Goal: Task Accomplishment & Management: Manage account settings

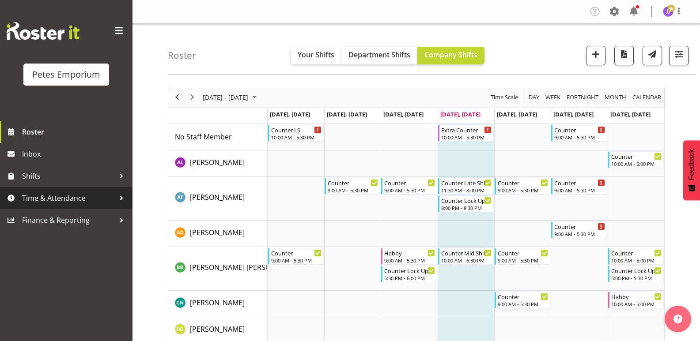
click at [56, 200] on span "Time & Attendance" at bounding box center [68, 198] width 93 height 13
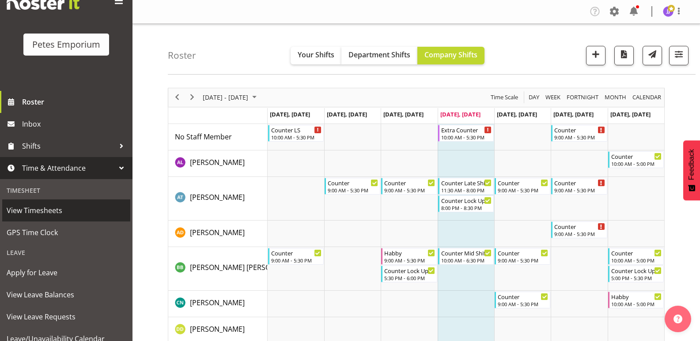
scroll to position [63, 0]
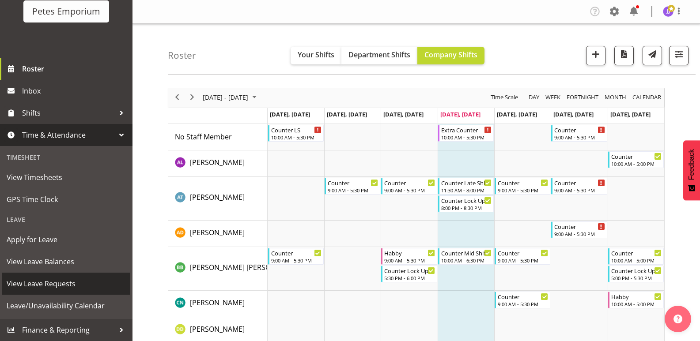
click at [53, 286] on span "View Leave Requests" at bounding box center [66, 283] width 119 height 13
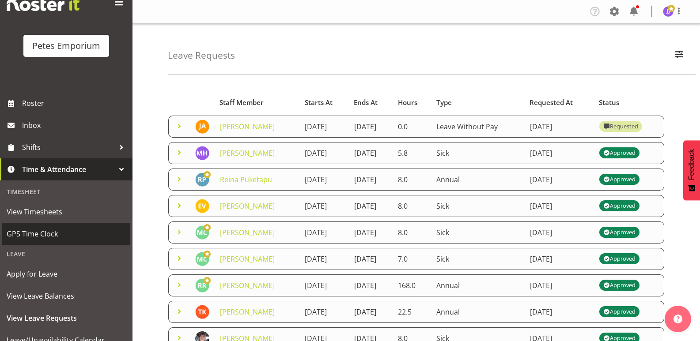
scroll to position [44, 0]
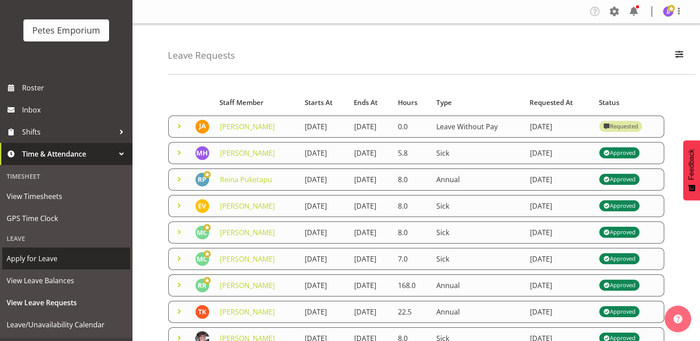
click at [38, 260] on span "Apply for Leave" at bounding box center [66, 258] width 119 height 13
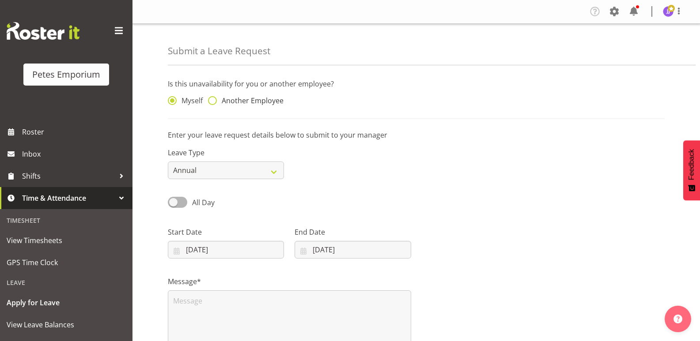
click at [214, 101] on span at bounding box center [212, 100] width 9 height 9
click at [214, 101] on input "Another Employee" at bounding box center [211, 101] width 6 height 6
radio input "true"
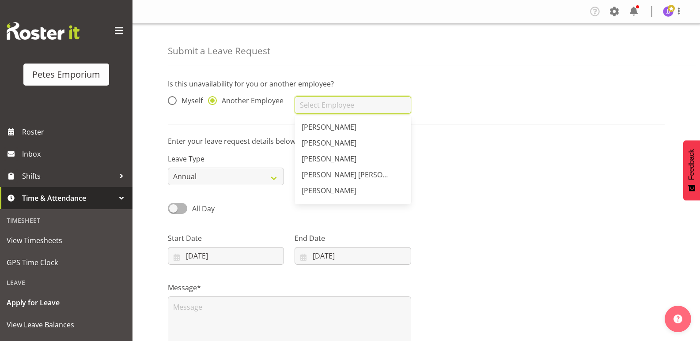
click at [404, 105] on input "text" at bounding box center [352, 105] width 116 height 18
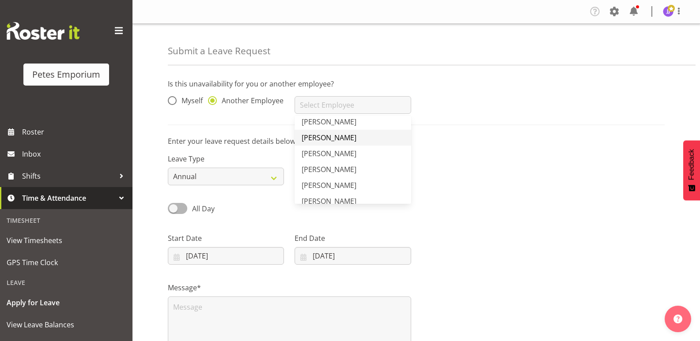
click at [329, 138] on span "Gillian Byford" at bounding box center [328, 138] width 55 height 10
type input "[PERSON_NAME]"
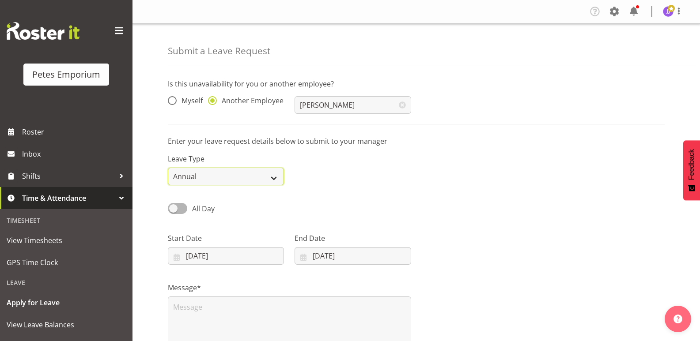
click at [276, 177] on select "Annual Sick Leave Without Pay Bereavement Domestic Violence Parental Jury Servi…" at bounding box center [226, 177] width 116 height 18
select select "Sick"
click at [168, 168] on select "Annual Sick Leave Without Pay Bereavement Domestic Violence Parental Jury Servi…" at bounding box center [226, 177] width 116 height 18
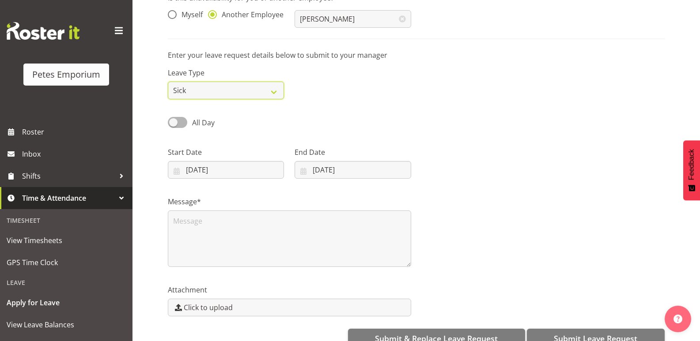
scroll to position [88, 0]
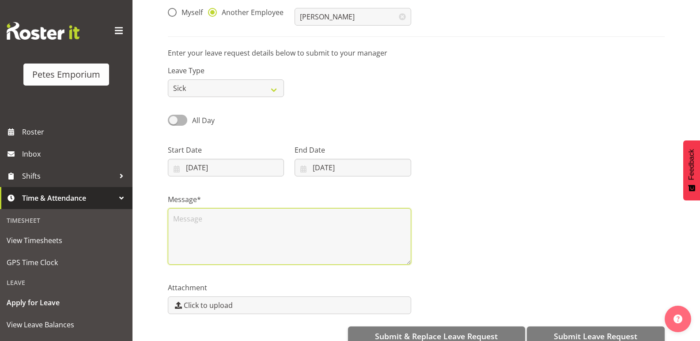
click at [190, 223] on textarea at bounding box center [289, 236] width 243 height 57
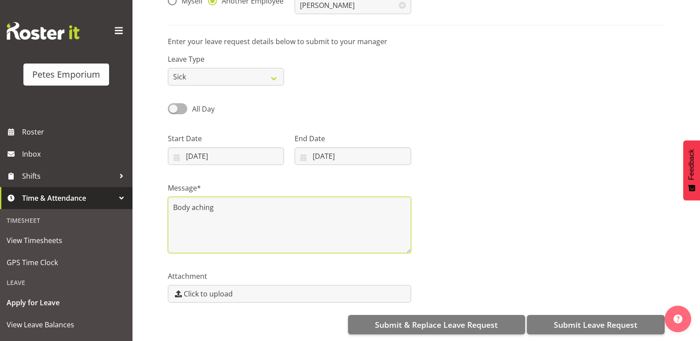
scroll to position [106, 0]
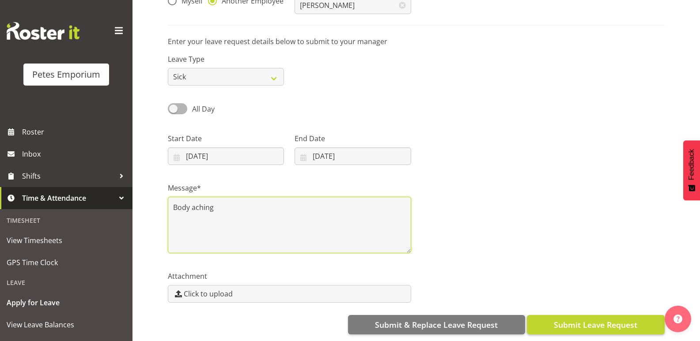
type textarea "Body aching"
click at [578, 319] on span "Submit Leave Request" at bounding box center [595, 324] width 83 height 11
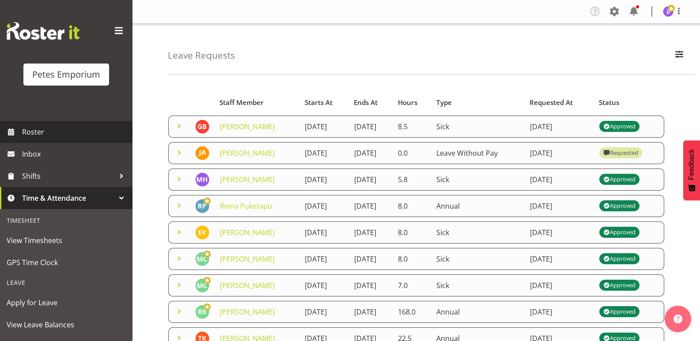
click at [38, 133] on span "Roster" at bounding box center [75, 131] width 106 height 13
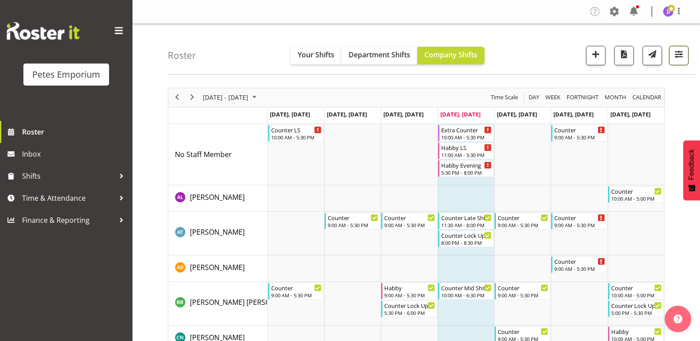
click at [679, 61] on button "button" at bounding box center [678, 55] width 19 height 19
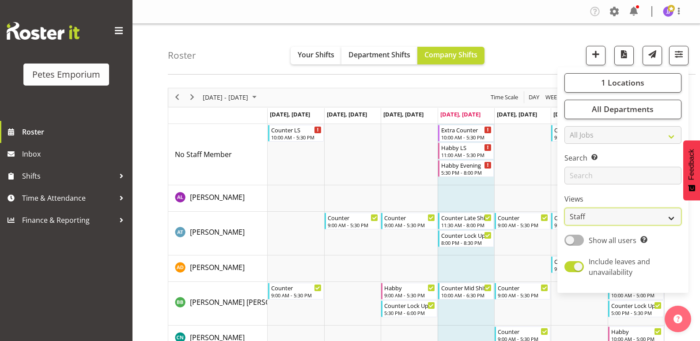
click at [671, 219] on select "Staff Role Shift - Horizontal Shift - Vertical Staff - Location" at bounding box center [622, 217] width 117 height 18
select select "shift"
click at [565, 208] on select "Staff Role Shift - Horizontal Shift - Vertical Staff - Location" at bounding box center [622, 217] width 117 height 18
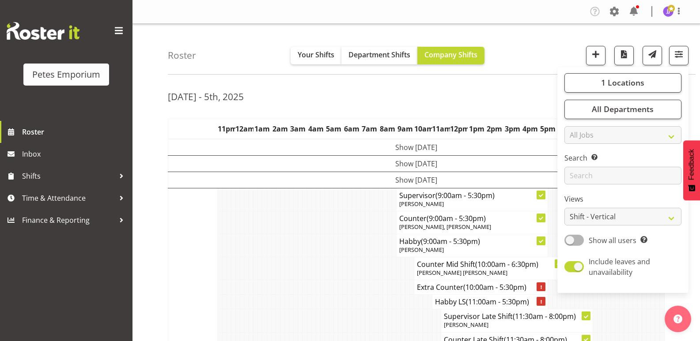
click at [256, 279] on td at bounding box center [255, 268] width 4 height 23
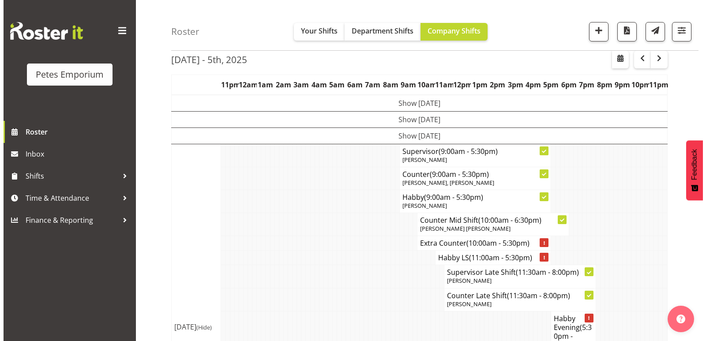
scroll to position [88, 0]
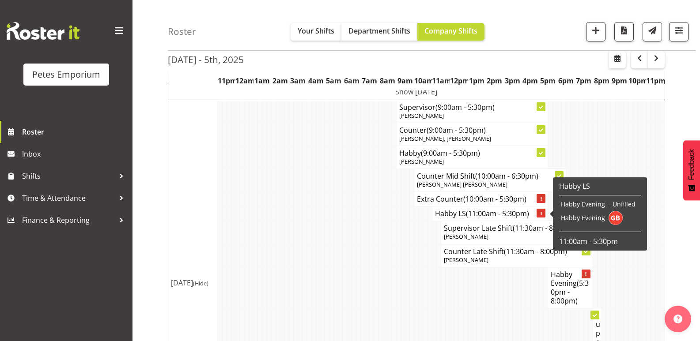
click at [479, 215] on span "(11:00am - 5:30pm)" at bounding box center [497, 214] width 63 height 10
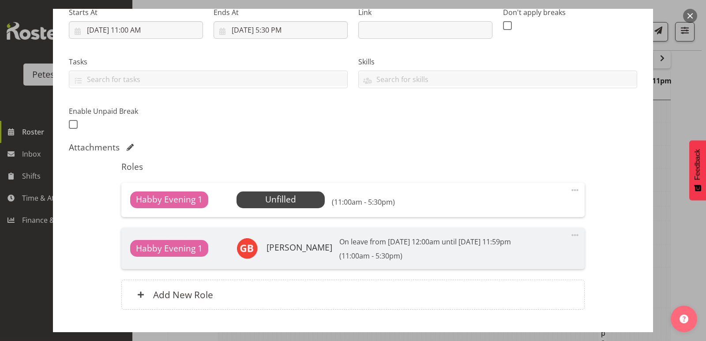
scroll to position [177, 0]
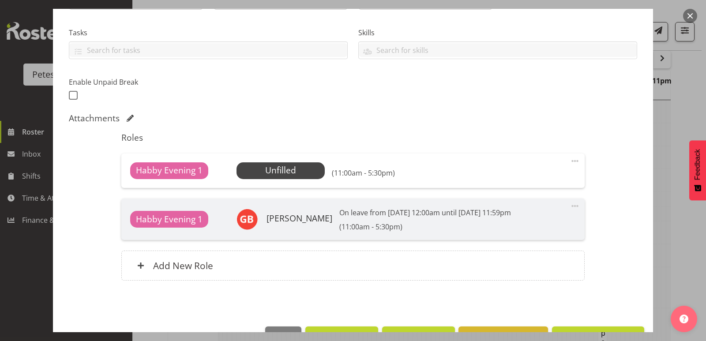
click at [570, 161] on span at bounding box center [575, 161] width 11 height 11
click at [570, 162] on span at bounding box center [575, 161] width 11 height 11
click at [281, 173] on span "Select Employee" at bounding box center [281, 170] width 66 height 13
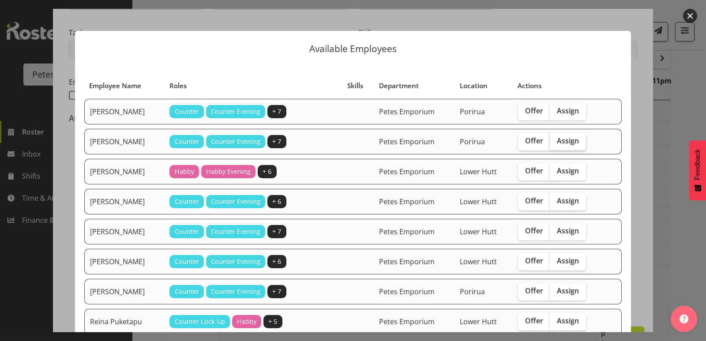
click at [563, 143] on span "Assign" at bounding box center [568, 140] width 22 height 9
click at [556, 143] on input "Assign" at bounding box center [553, 141] width 6 height 6
checkbox input "true"
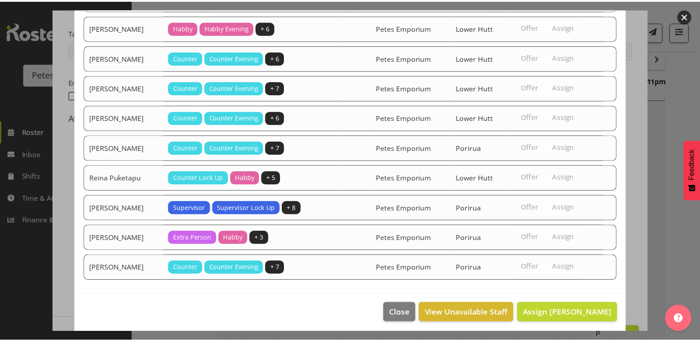
scroll to position [147, 0]
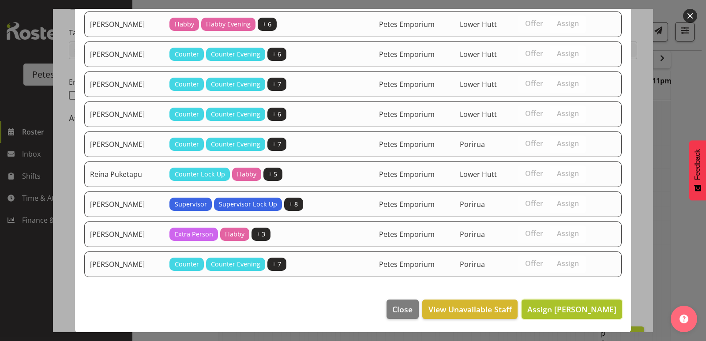
click at [568, 312] on span "Assign Christine Neville" at bounding box center [571, 309] width 89 height 11
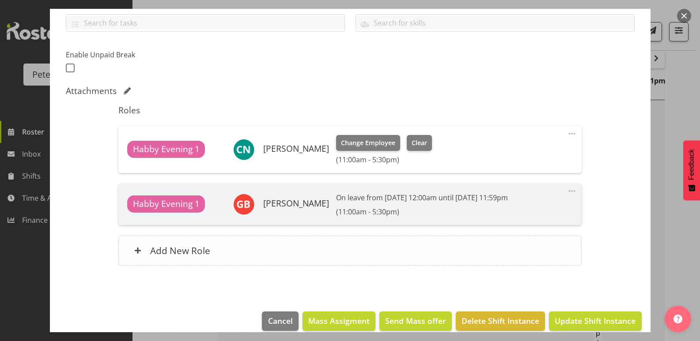
scroll to position [216, 0]
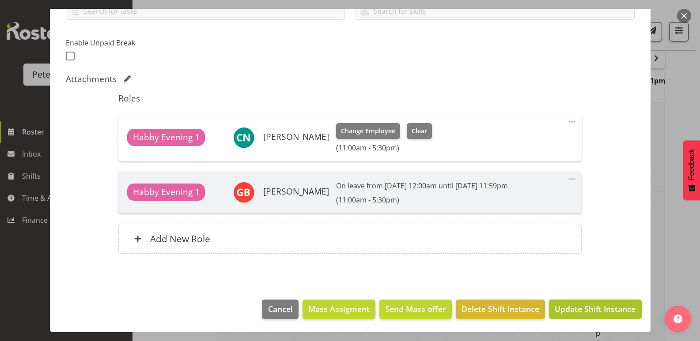
click at [565, 310] on span "Update Shift Instance" at bounding box center [594, 308] width 81 height 11
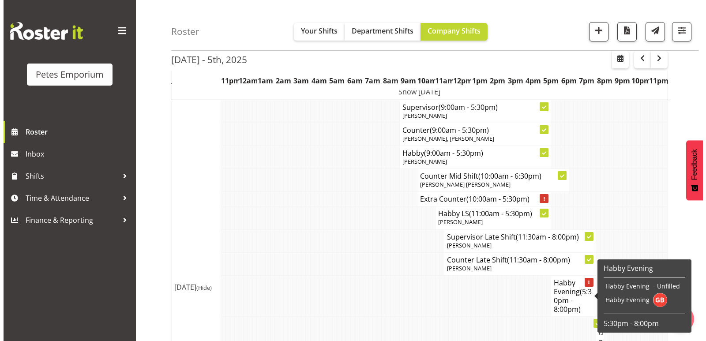
scroll to position [132, 0]
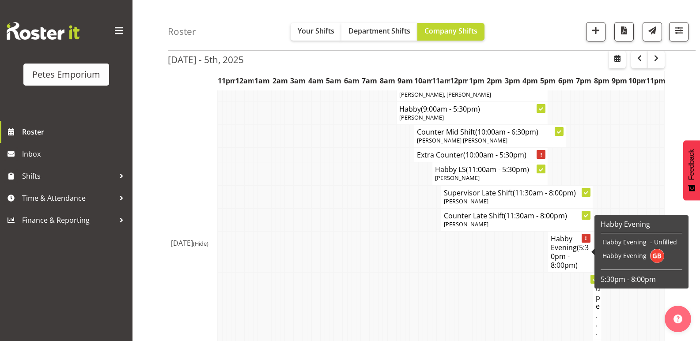
click at [572, 245] on h4 "Habby Evening (5:30pm - 8:00pm)" at bounding box center [569, 251] width 39 height 35
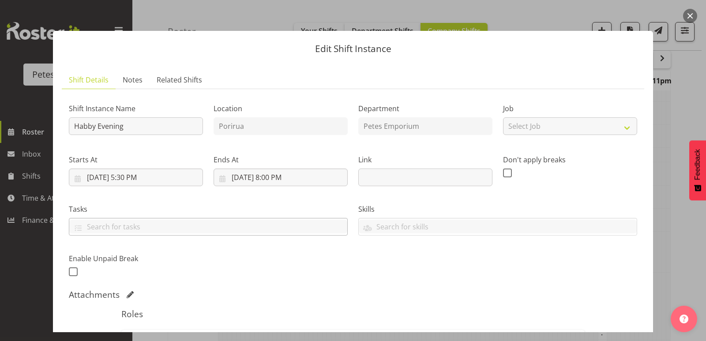
scroll to position [177, 0]
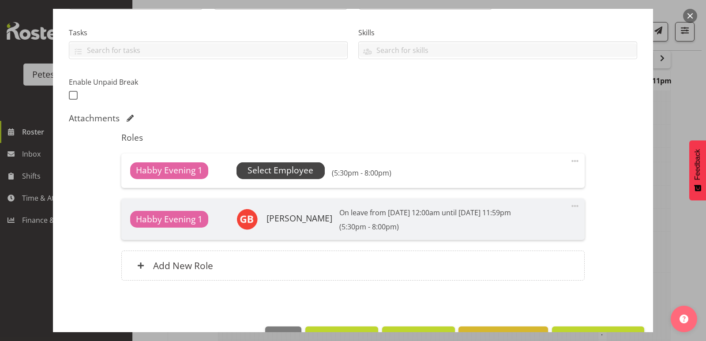
click at [277, 171] on span "Select Employee" at bounding box center [281, 170] width 66 height 13
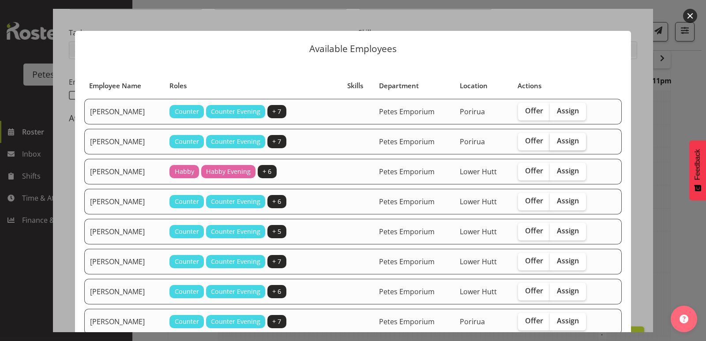
click at [569, 144] on span "Assign" at bounding box center [568, 140] width 22 height 9
click at [556, 144] on input "Assign" at bounding box center [553, 141] width 6 height 6
checkbox input "true"
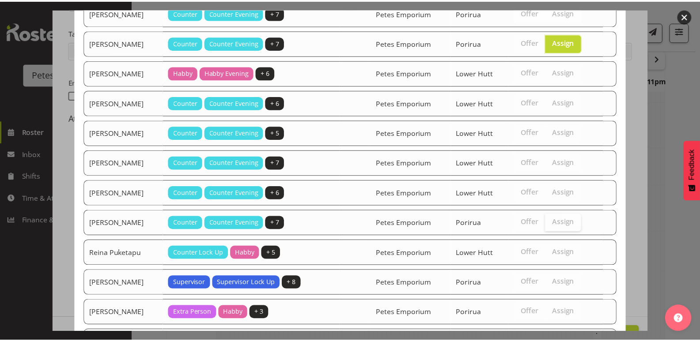
scroll to position [177, 0]
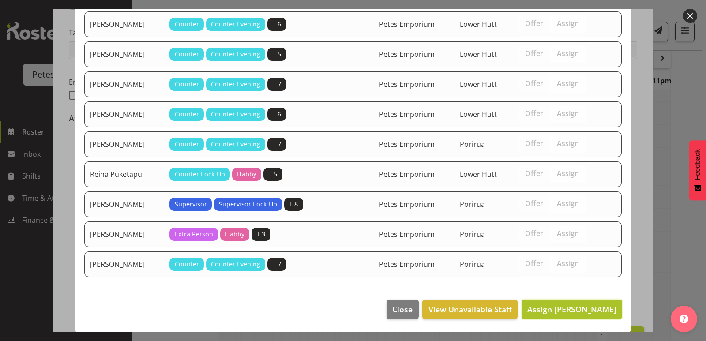
click at [555, 315] on span "Assign Christine Neville" at bounding box center [571, 309] width 89 height 11
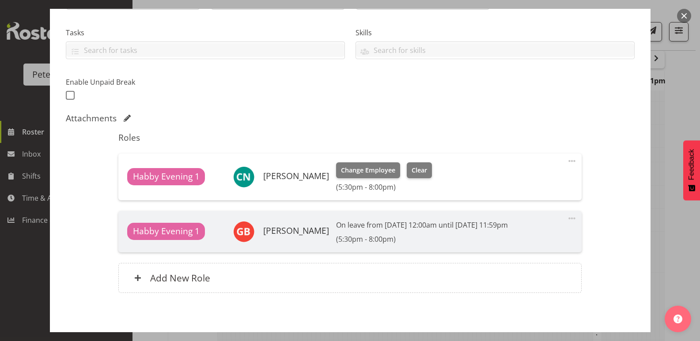
scroll to position [216, 0]
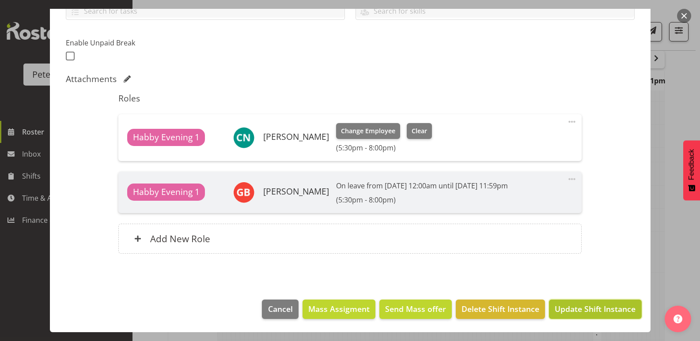
click at [557, 313] on span "Update Shift Instance" at bounding box center [594, 308] width 81 height 11
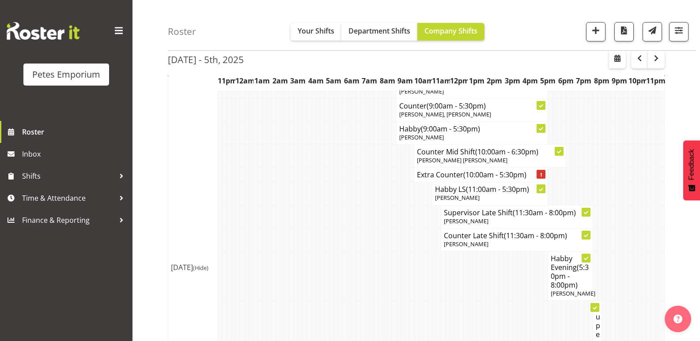
scroll to position [93, 0]
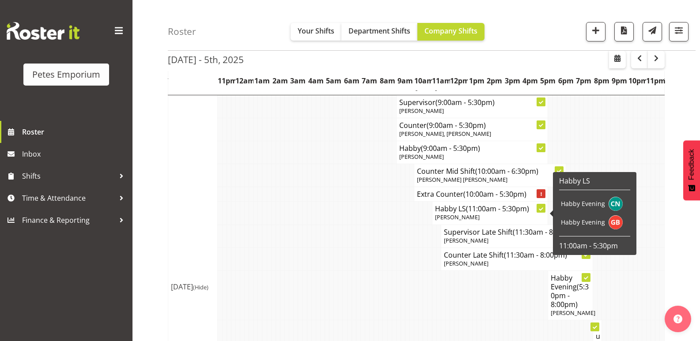
click at [484, 209] on span "(11:00am - 5:30pm)" at bounding box center [497, 209] width 63 height 10
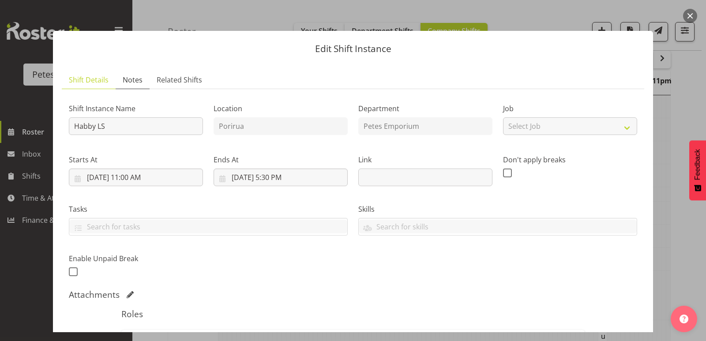
click at [128, 79] on span "Notes" at bounding box center [133, 80] width 20 height 11
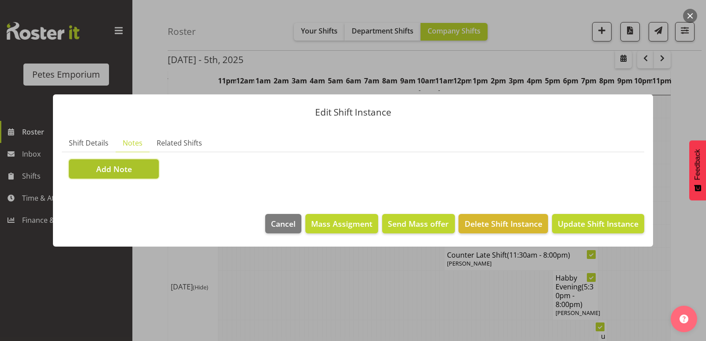
click at [104, 176] on button "Add Note" at bounding box center [114, 168] width 90 height 19
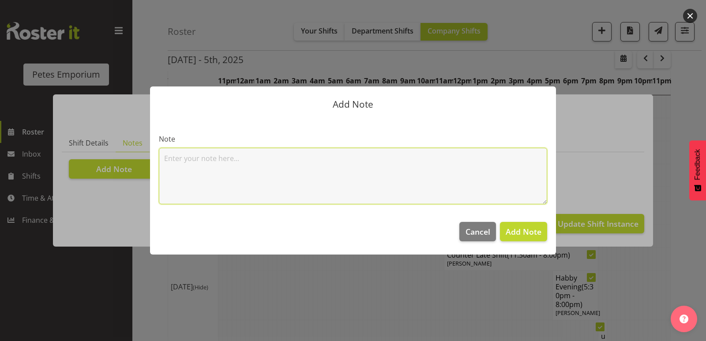
click at [173, 163] on textarea at bounding box center [353, 176] width 388 height 57
type textarea "C"
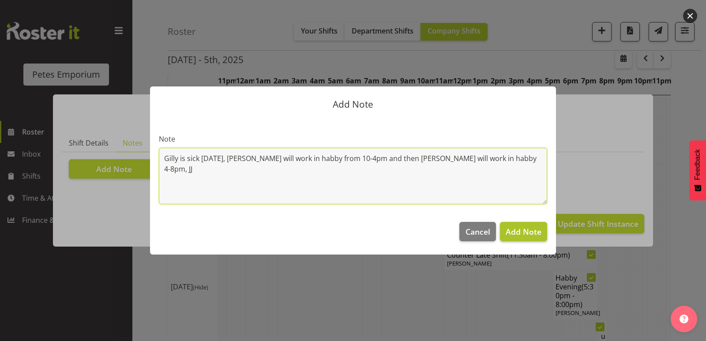
type textarea "Gilly is sick today, beena will work in habby from 10-4pm and then chrissy will…"
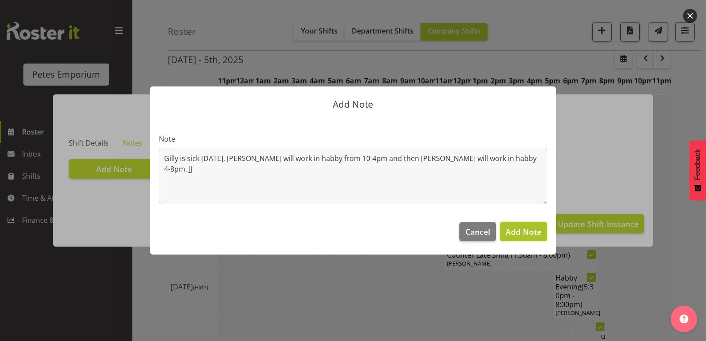
click at [522, 234] on span "Add Note" at bounding box center [524, 231] width 36 height 11
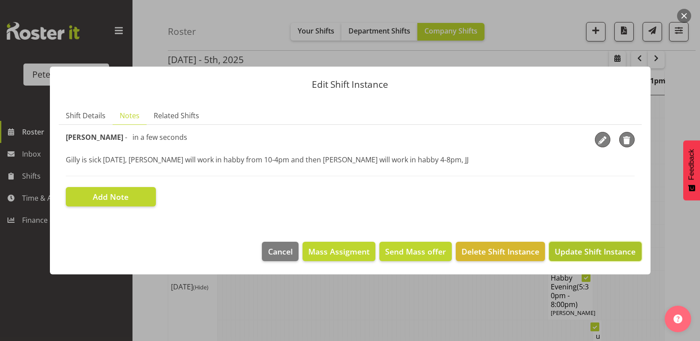
click at [611, 252] on span "Update Shift Instance" at bounding box center [594, 251] width 81 height 11
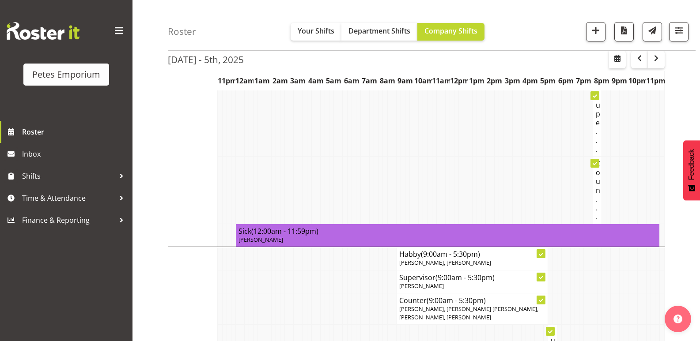
scroll to position [358, 0]
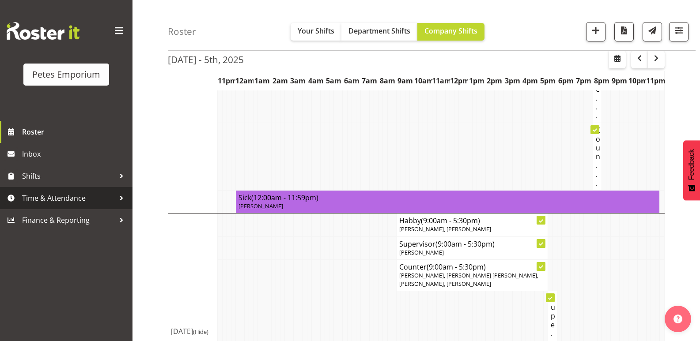
click at [70, 200] on span "Time & Attendance" at bounding box center [68, 198] width 93 height 13
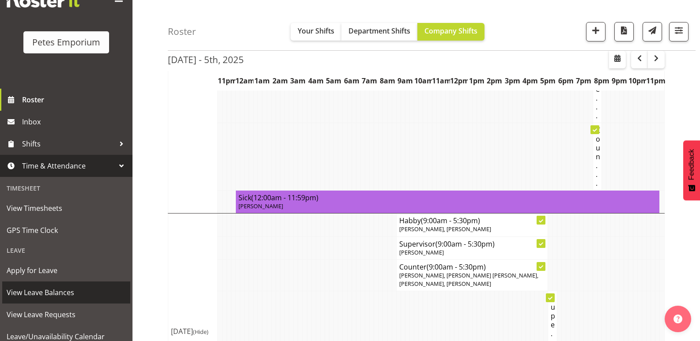
scroll to position [63, 0]
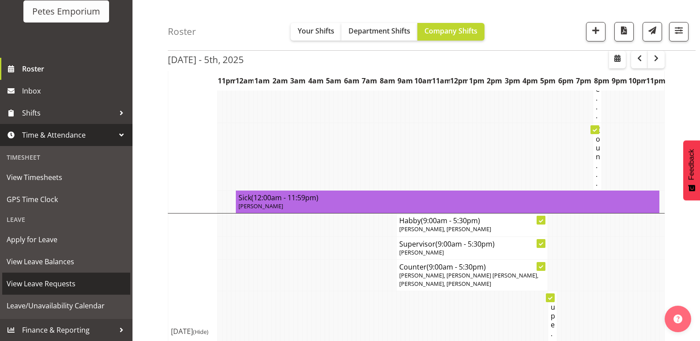
click at [62, 283] on span "View Leave Requests" at bounding box center [66, 283] width 119 height 13
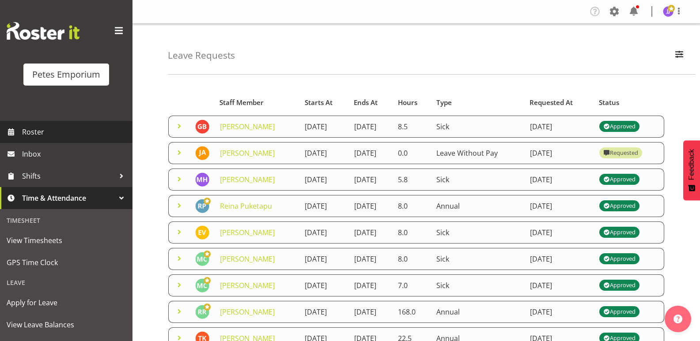
click at [36, 135] on span "Roster" at bounding box center [75, 131] width 106 height 13
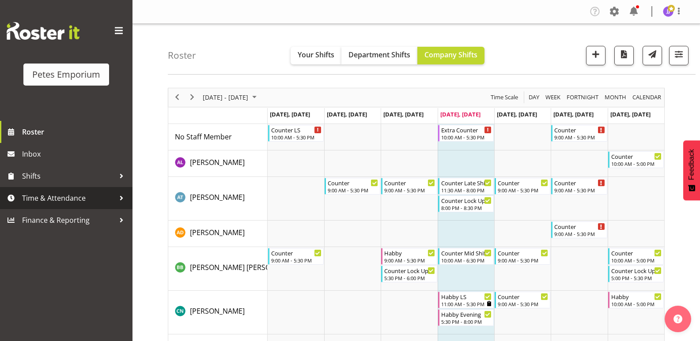
click at [64, 202] on span "Time & Attendance" at bounding box center [68, 198] width 93 height 13
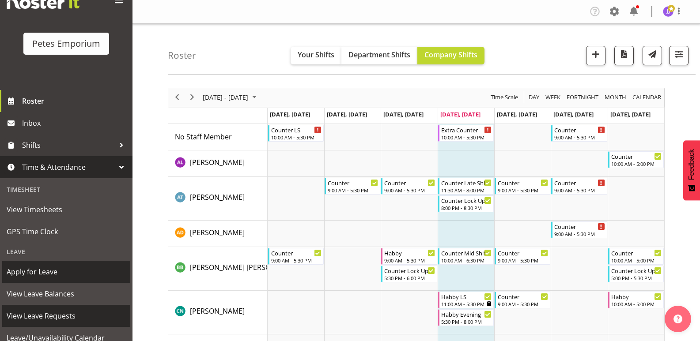
scroll to position [44, 0]
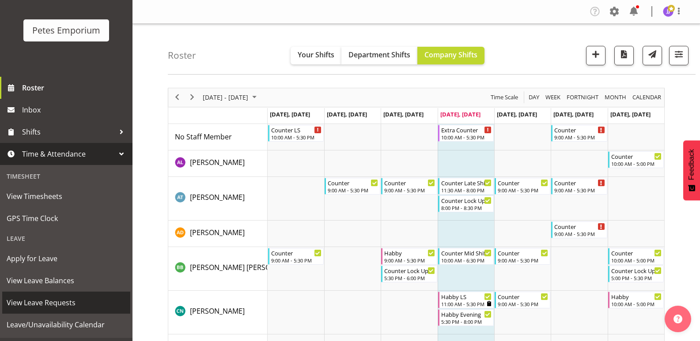
click at [74, 304] on span "View Leave Requests" at bounding box center [66, 302] width 119 height 13
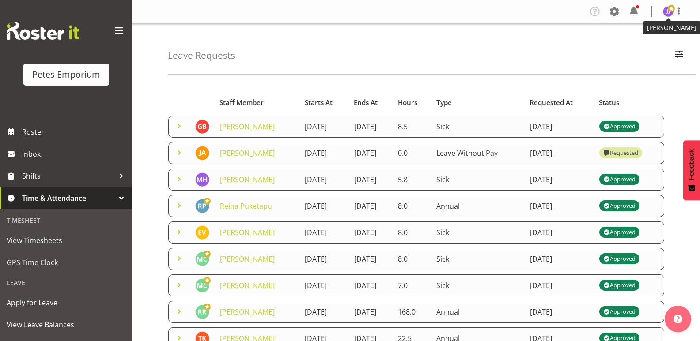
click at [667, 12] on img at bounding box center [668, 11] width 11 height 11
click at [632, 48] on link "Log Out" at bounding box center [641, 46] width 85 height 16
